Goal: Understand process/instructions: Learn about a topic

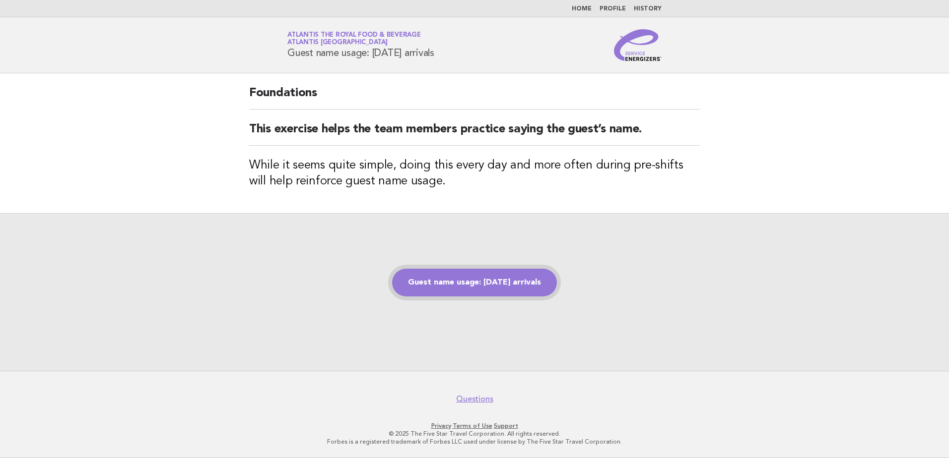
click at [533, 281] on link "Guest name usage: [DATE] arrivals" at bounding box center [474, 283] width 165 height 28
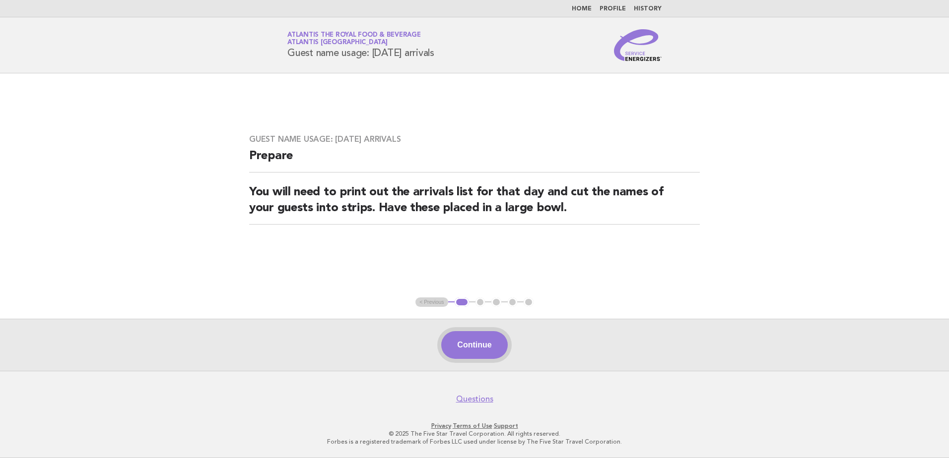
click at [495, 339] on button "Continue" at bounding box center [474, 345] width 66 height 28
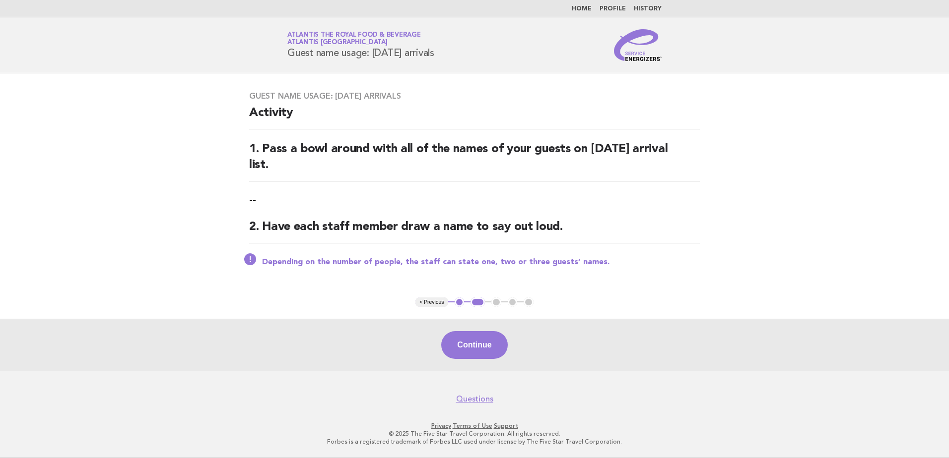
click at [492, 347] on button "Continue" at bounding box center [474, 345] width 66 height 28
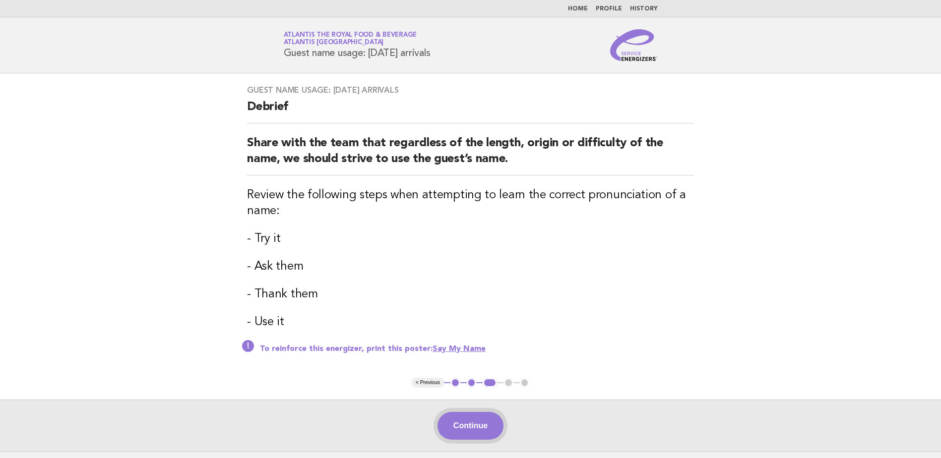
click at [476, 423] on button "Continue" at bounding box center [471, 426] width 66 height 28
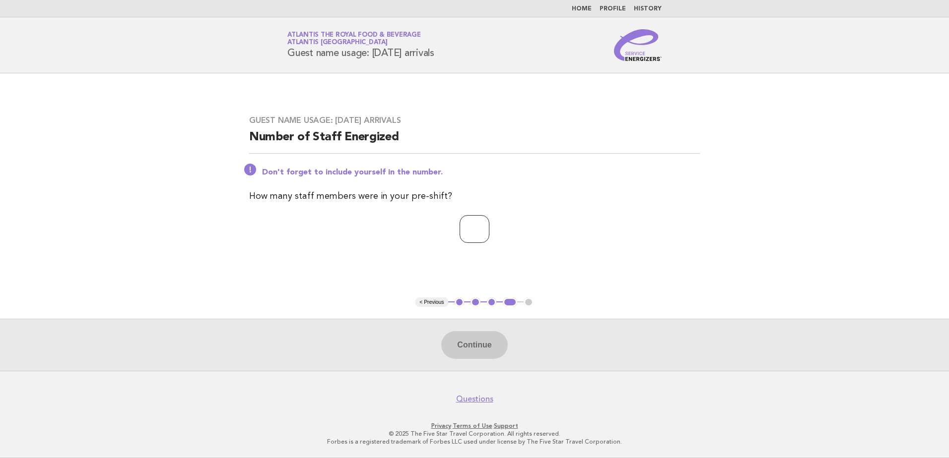
click at [459, 238] on input "number" at bounding box center [474, 229] width 30 height 28
type input "**"
click at [491, 337] on button "Continue" at bounding box center [474, 345] width 66 height 28
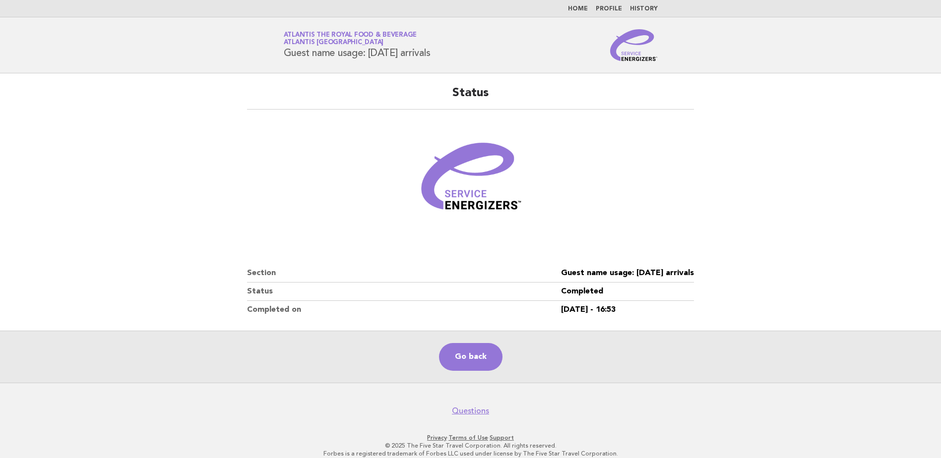
click at [633, 57] on img at bounding box center [634, 45] width 48 height 32
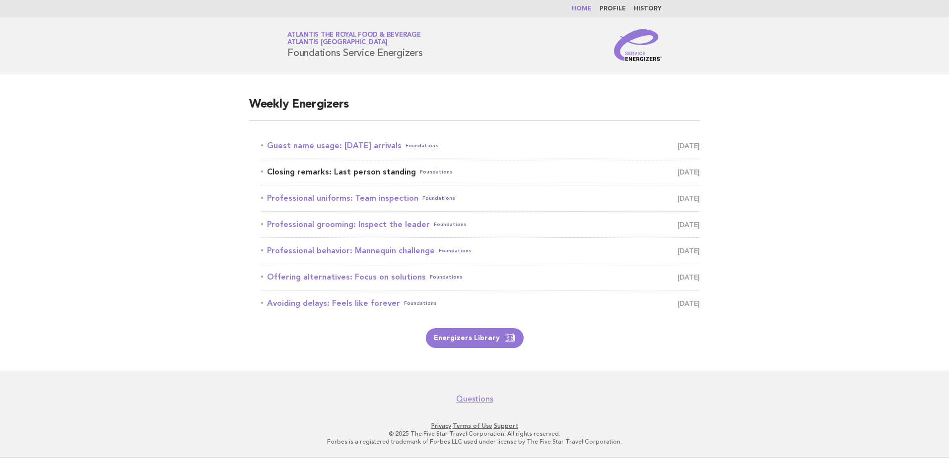
click at [320, 170] on link "Closing remarks: Last person standing Foundations September 2" at bounding box center [480, 172] width 439 height 14
